Goal: Transaction & Acquisition: Purchase product/service

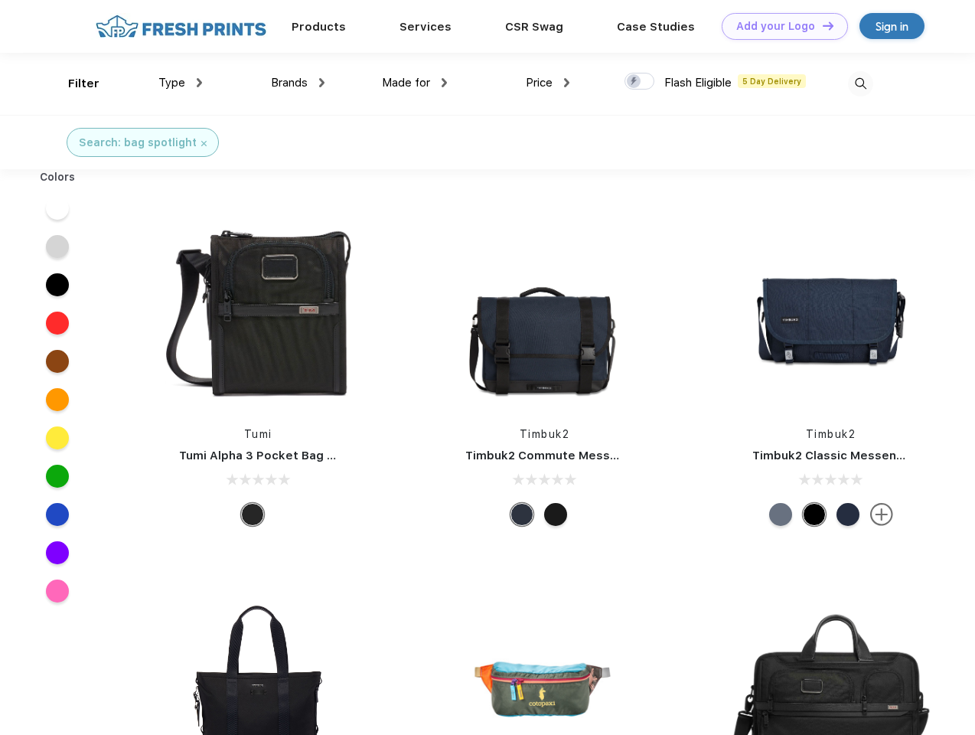
scroll to position [1, 0]
click at [779, 26] on link "Add your Logo Design Tool" at bounding box center [785, 26] width 126 height 27
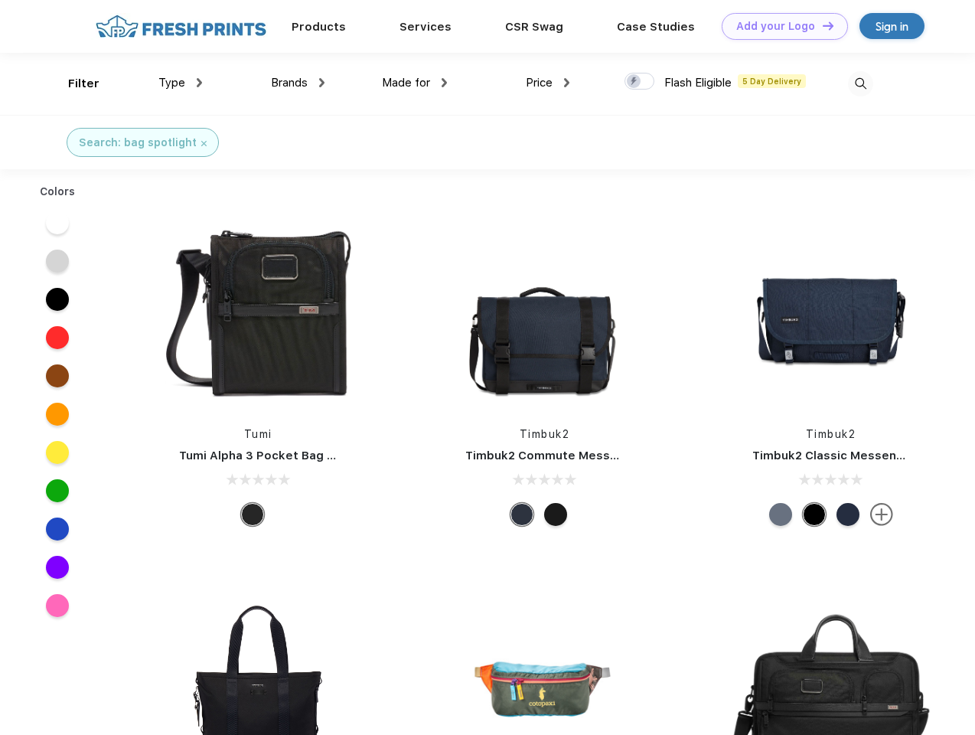
click at [0, 0] on div "Design Tool" at bounding box center [0, 0] width 0 height 0
click at [821, 25] on link "Add your Logo Design Tool" at bounding box center [785, 26] width 126 height 27
click at [73, 83] on div "Filter" at bounding box center [83, 84] width 31 height 18
click at [181, 83] on span "Type" at bounding box center [171, 83] width 27 height 14
click at [298, 83] on span "Brands" at bounding box center [289, 83] width 37 height 14
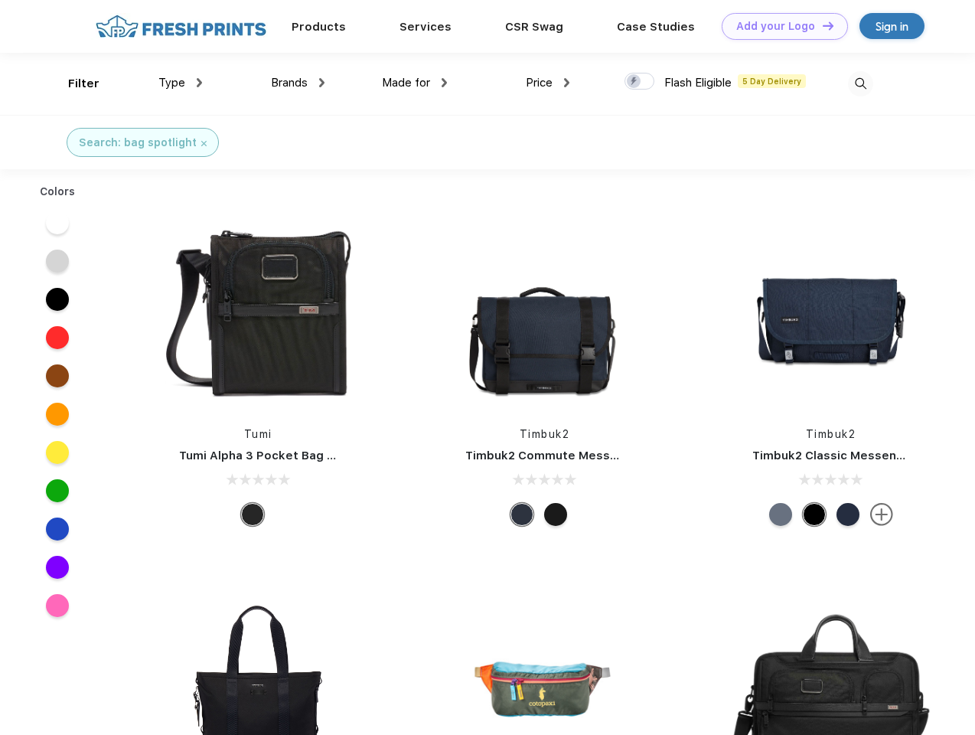
click at [415, 83] on span "Made for" at bounding box center [406, 83] width 48 height 14
click at [548, 83] on span "Price" at bounding box center [539, 83] width 27 height 14
click at [640, 82] on div at bounding box center [639, 81] width 30 height 17
click at [634, 82] on input "checkbox" at bounding box center [629, 77] width 10 height 10
click at [860, 83] on img at bounding box center [860, 83] width 25 height 25
